Goal: Information Seeking & Learning: Learn about a topic

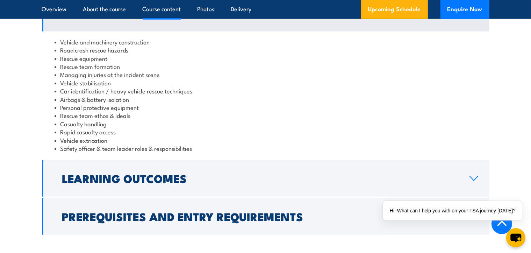
scroll to position [629, 0]
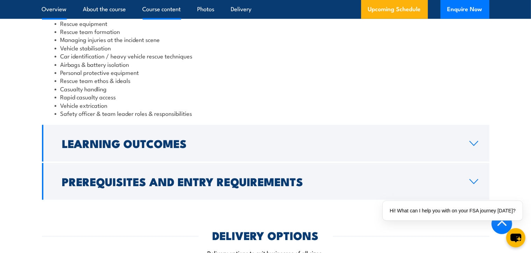
click at [58, 7] on link "Overview" at bounding box center [54, 9] width 25 height 19
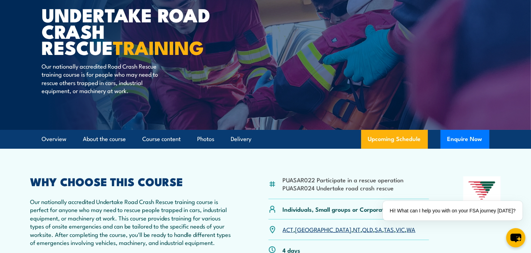
scroll to position [36, 0]
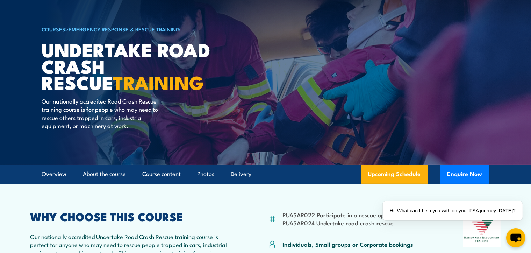
click at [53, 29] on link "COURSES" at bounding box center [54, 29] width 24 height 8
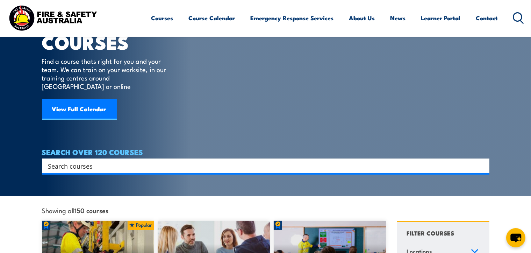
scroll to position [140, 0]
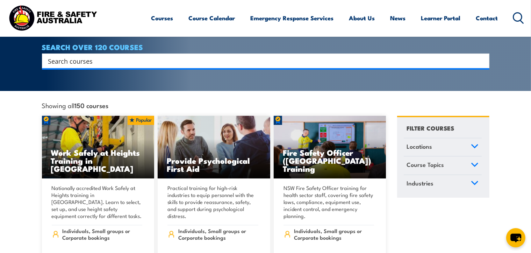
click at [472, 162] on icon at bounding box center [474, 164] width 8 height 5
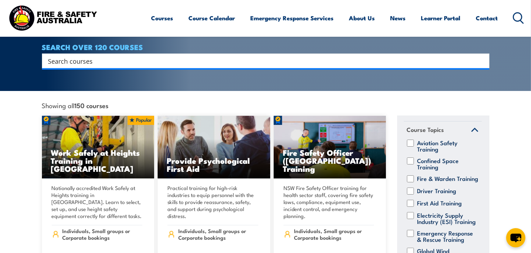
scroll to position [175, 0]
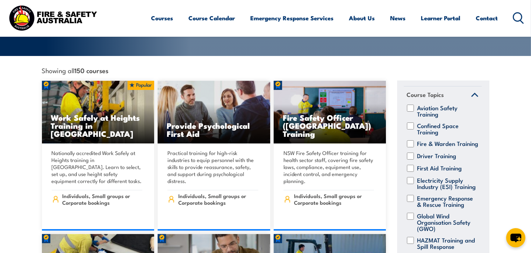
click at [411, 153] on input "Driver Training" at bounding box center [410, 155] width 7 height 7
checkbox input "true"
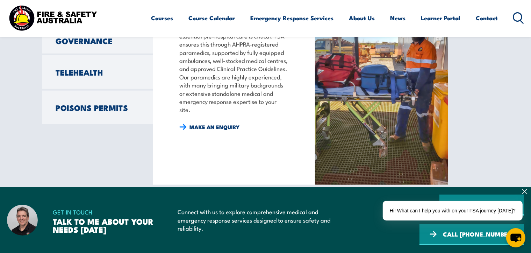
scroll to position [699, 0]
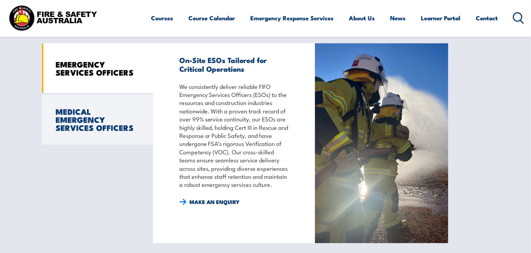
scroll to position [489, 0]
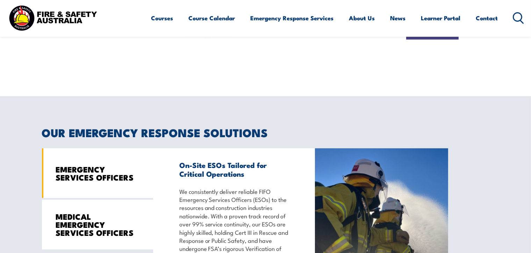
click at [89, 199] on link "MEDICAL EMERGENCY SERVICES OFFICERS" at bounding box center [97, 224] width 111 height 50
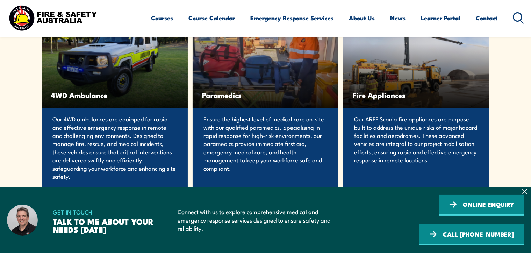
scroll to position [1472, 0]
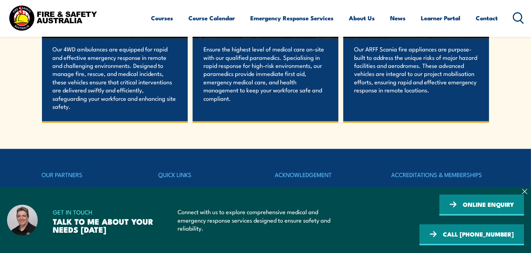
click at [221, 29] on span "Paramedics" at bounding box center [265, 25] width 127 height 9
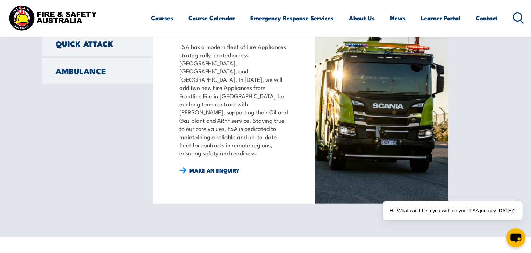
scroll to position [559, 0]
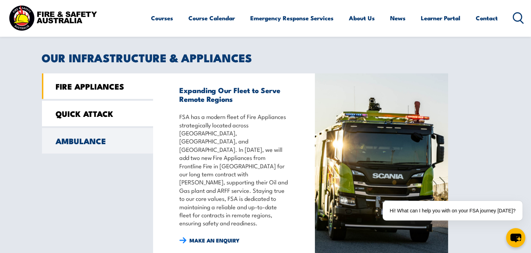
click at [111, 117] on link "QUICK ATTACK" at bounding box center [97, 113] width 111 height 25
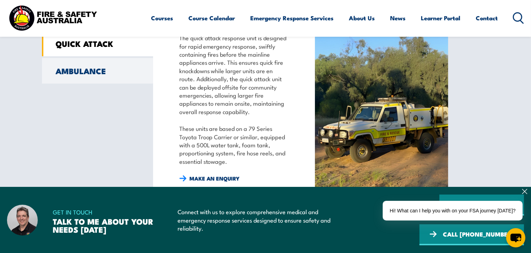
scroll to position [594, 0]
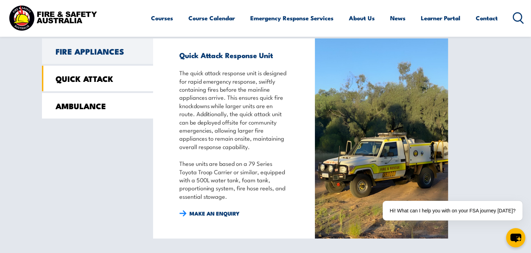
click at [110, 100] on link "AMBULANCE" at bounding box center [97, 105] width 111 height 25
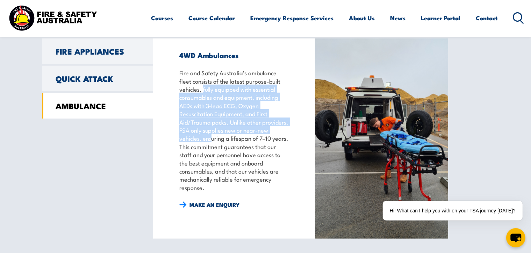
drag, startPoint x: 203, startPoint y: 87, endPoint x: 213, endPoint y: 138, distance: 52.3
click at [213, 138] on p "Fire and Safety Australia’s ambulance fleet consists of the latest purpose-buil…" at bounding box center [234, 129] width 110 height 123
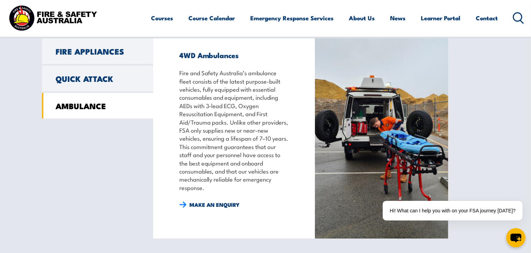
click at [219, 151] on p "Fire and Safety Australia’s ambulance fleet consists of the latest purpose-buil…" at bounding box center [234, 129] width 110 height 123
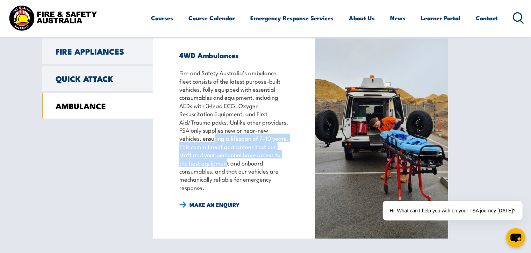
drag, startPoint x: 214, startPoint y: 134, endPoint x: 232, endPoint y: 163, distance: 33.6
click at [232, 163] on p "Fire and Safety Australia’s ambulance fleet consists of the latest purpose-buil…" at bounding box center [234, 129] width 110 height 123
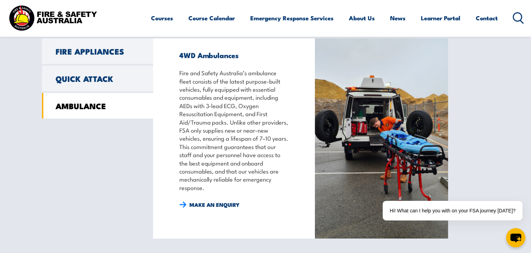
click at [244, 174] on p "Fire and Safety Australia’s ambulance fleet consists of the latest purpose-buil…" at bounding box center [234, 129] width 110 height 123
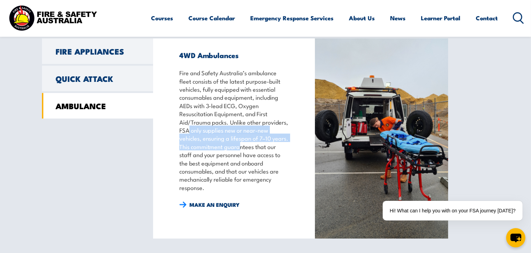
drag, startPoint x: 189, startPoint y: 130, endPoint x: 258, endPoint y: 147, distance: 72.0
click at [258, 147] on p "Fire and Safety Australia’s ambulance fleet consists of the latest purpose-buil…" at bounding box center [234, 129] width 110 height 123
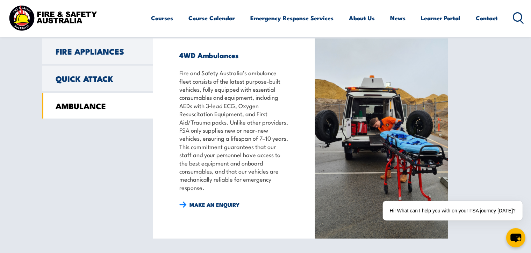
click at [261, 155] on p "Fire and Safety Australia’s ambulance fleet consists of the latest purpose-buil…" at bounding box center [234, 129] width 110 height 123
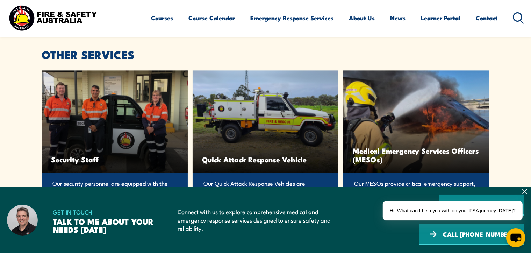
scroll to position [1572, 0]
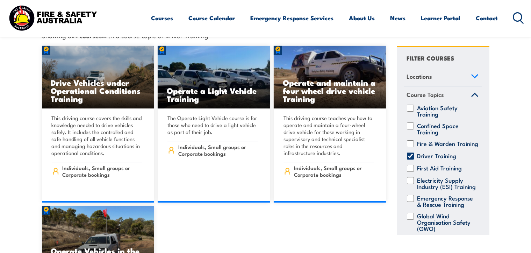
scroll to position [279, 0]
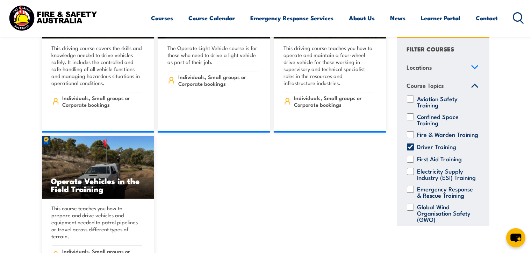
click at [410, 150] on input "Driver Training" at bounding box center [410, 146] width 7 height 7
checkbox input "false"
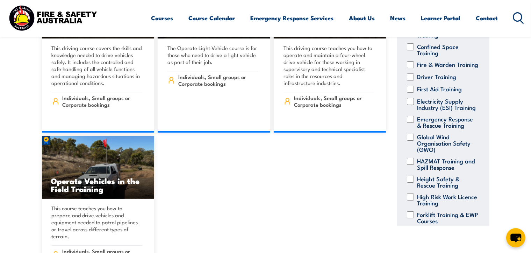
scroll to position [105, 0]
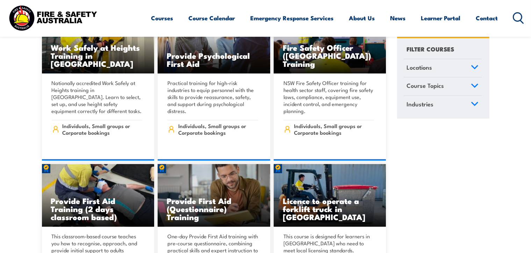
click at [469, 85] on link "Course Topics" at bounding box center [442, 87] width 78 height 18
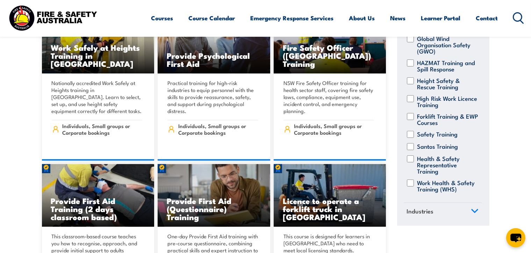
scroll to position [151, 0]
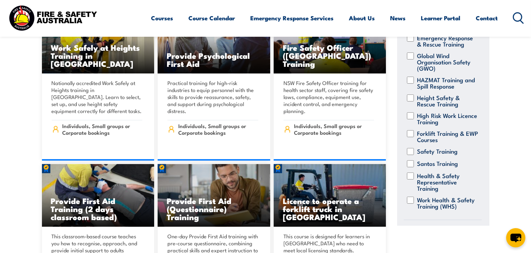
click at [409, 101] on input "Height Safety & Rescue Training" at bounding box center [410, 97] width 7 height 7
checkbox input "true"
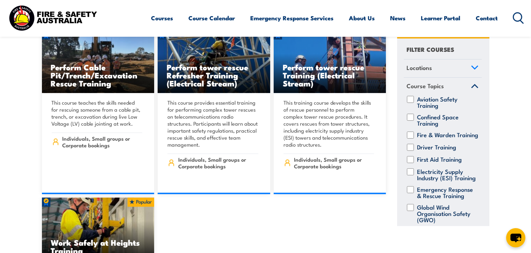
scroll to position [629, 0]
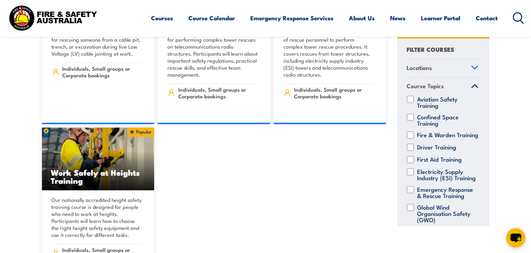
click at [409, 117] on input "Confined Space Training" at bounding box center [410, 116] width 7 height 7
checkbox input "true"
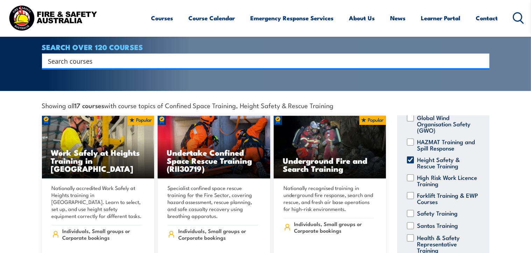
click at [411, 156] on input "Height Safety & Rescue Training" at bounding box center [410, 159] width 7 height 7
checkbox input "false"
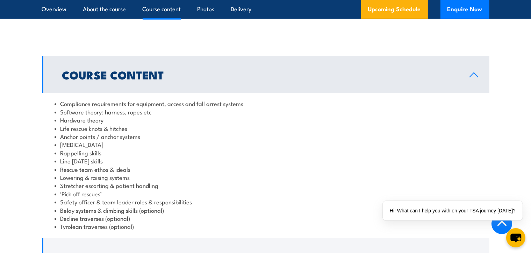
scroll to position [664, 0]
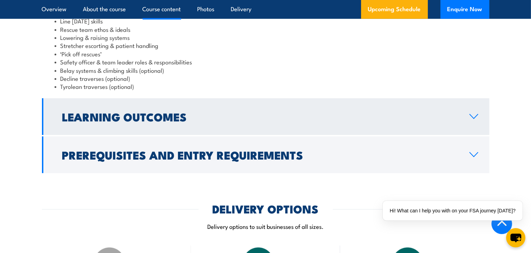
click at [185, 121] on h2 "Learning Outcomes" at bounding box center [260, 116] width 396 height 10
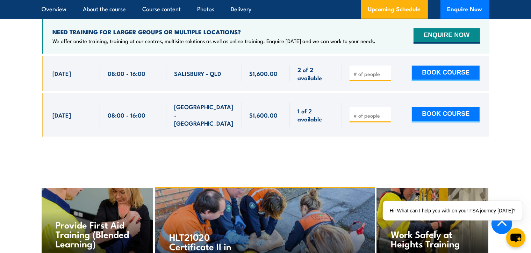
scroll to position [1213, 0]
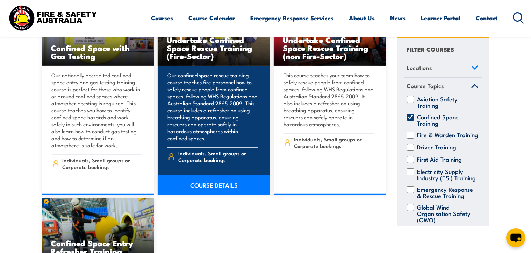
scroll to position [489, 0]
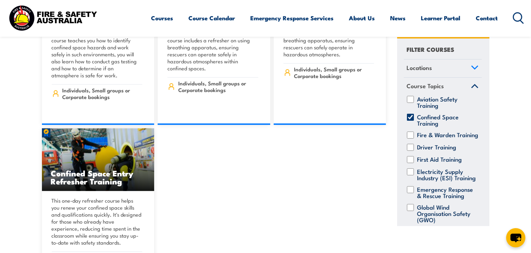
click at [411, 98] on input "Aviation Safety Training" at bounding box center [410, 98] width 7 height 7
checkbox input "true"
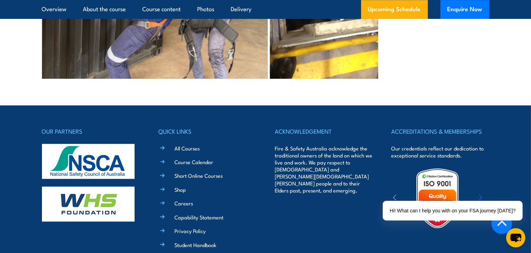
scroll to position [1921, 0]
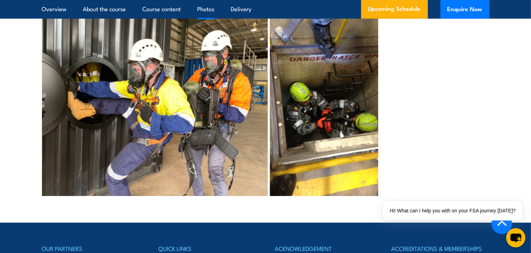
scroll to position [2092, 0]
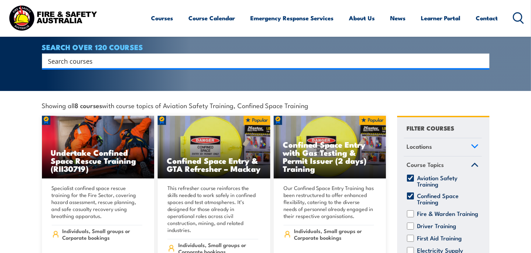
click at [411, 192] on input "Confined Space Training" at bounding box center [410, 195] width 7 height 7
checkbox input "false"
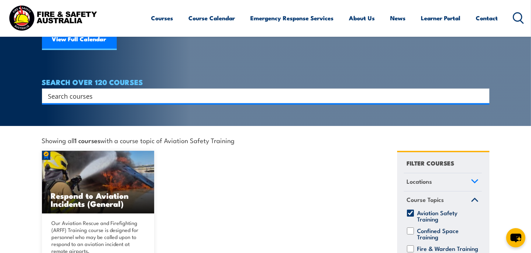
scroll to position [175, 0]
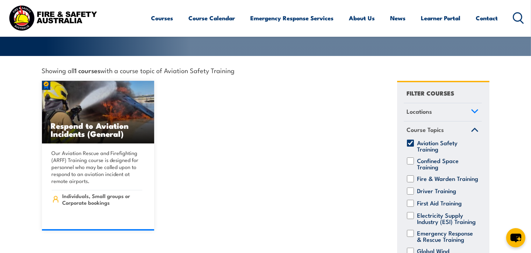
click at [409, 139] on input "Aviation Safety Training" at bounding box center [410, 142] width 7 height 7
checkbox input "false"
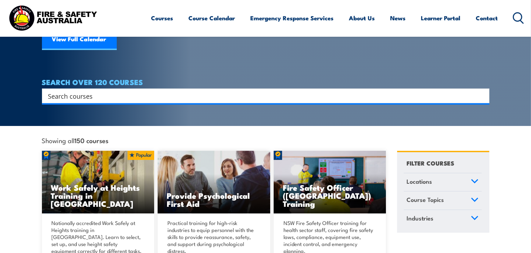
click at [440, 199] on link "Course Topics" at bounding box center [442, 200] width 78 height 18
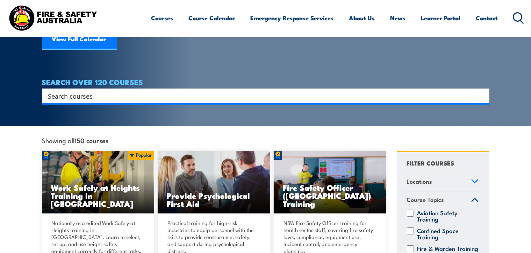
scroll to position [140, 0]
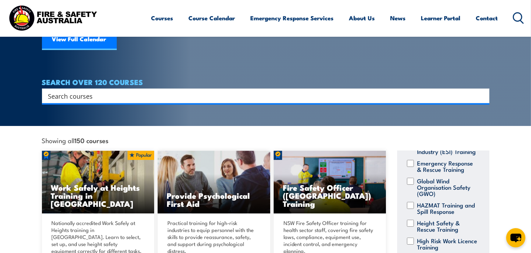
click at [411, 166] on input "Emergency Response & Rescue Training" at bounding box center [410, 163] width 7 height 7
checkbox input "true"
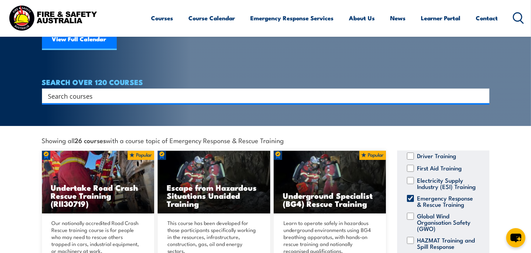
scroll to position [210, 0]
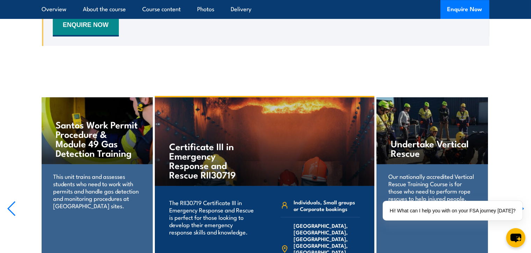
scroll to position [2235, 0]
